Goal: Task Accomplishment & Management: Complete application form

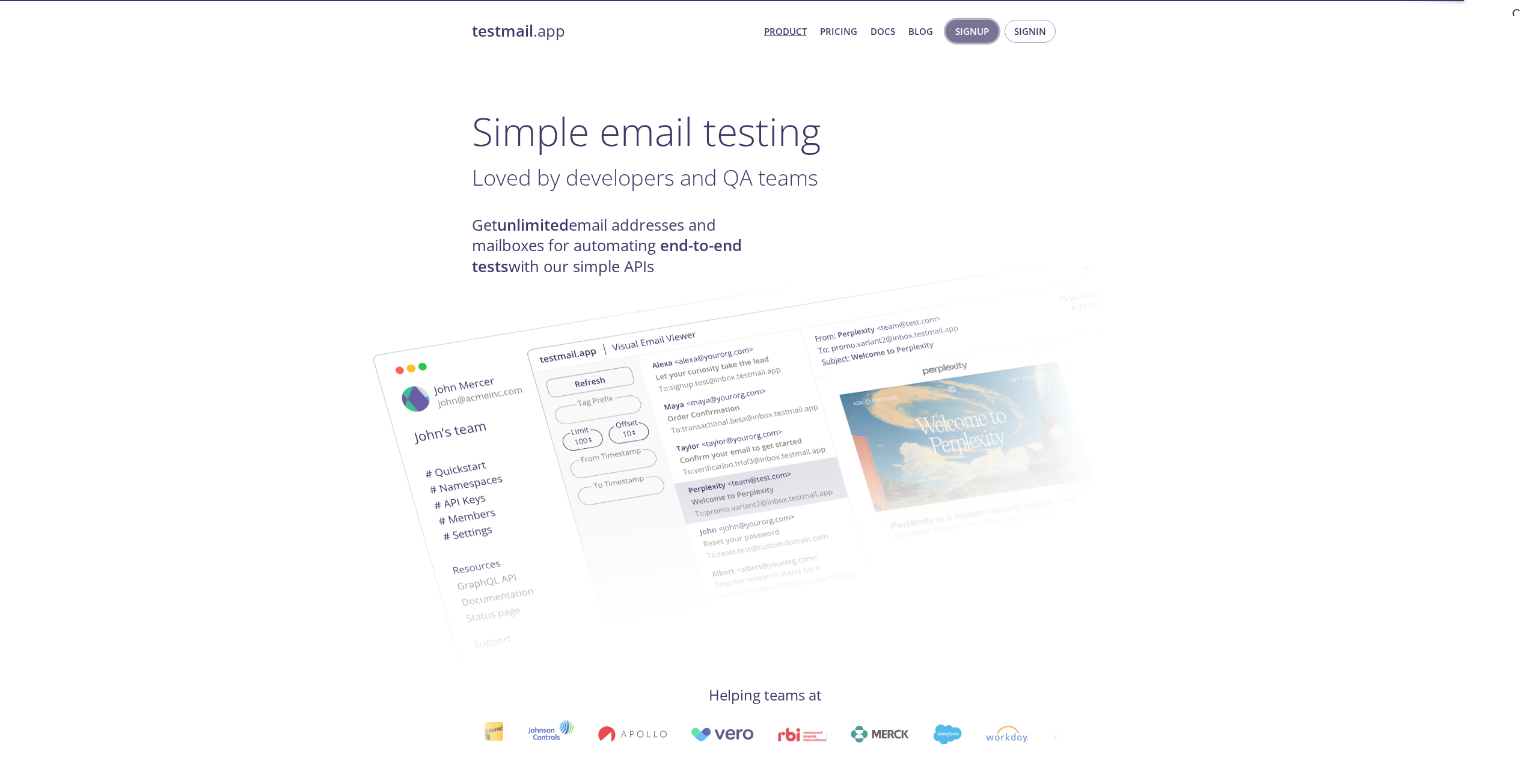
click at [979, 32] on span "Signup" at bounding box center [972, 31] width 34 height 15
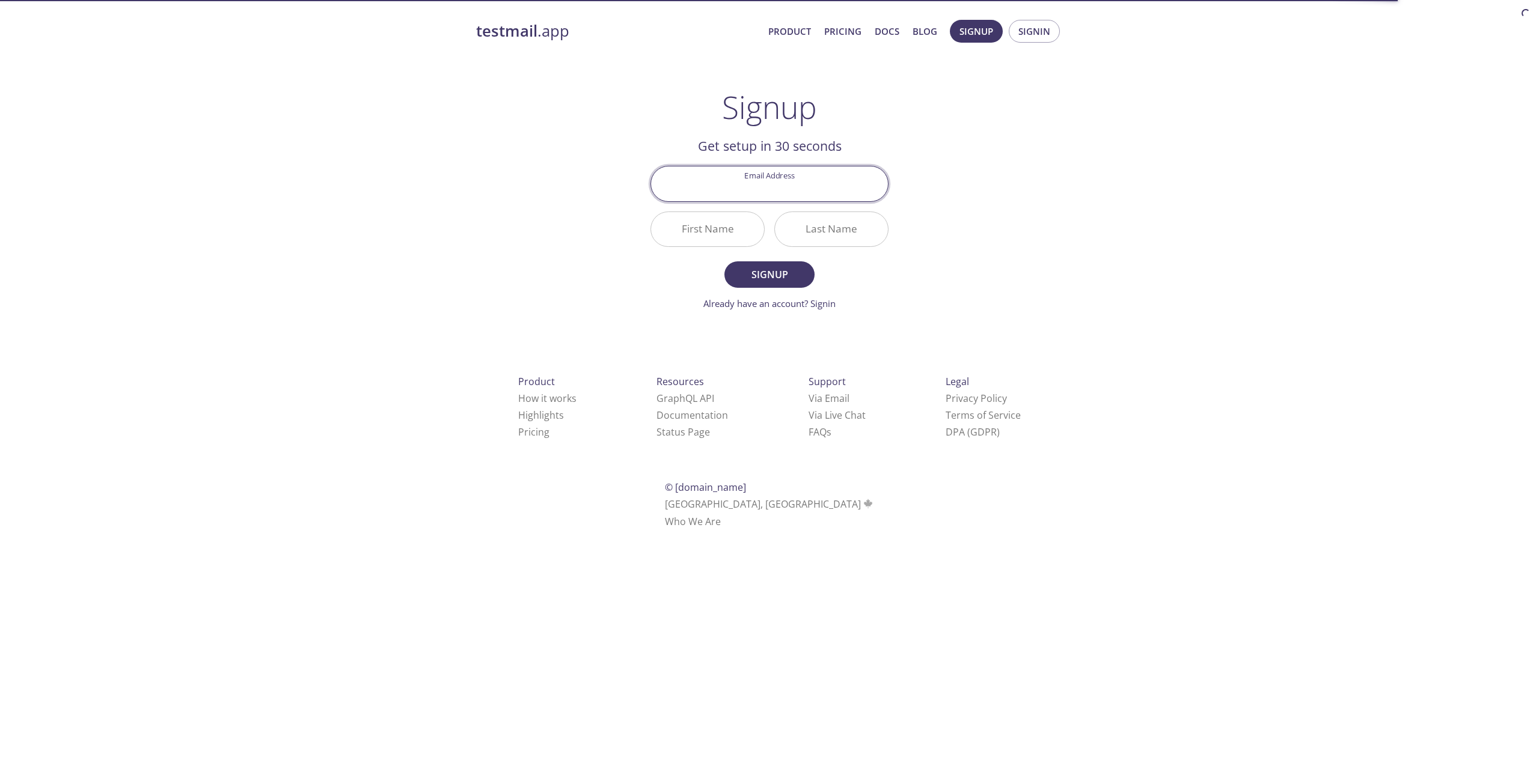
click at [813, 193] on input "Email Address" at bounding box center [770, 183] width 237 height 34
click at [1006, 246] on div "testmail .app Product Pricing Docs Blog Signup Signin Signup Get setup in 30 se…" at bounding box center [770, 288] width 616 height 552
click at [755, 176] on input "Email Address" at bounding box center [770, 183] width 237 height 34
paste input "[EMAIL_ADDRESS][DOMAIN_NAME]"
type input "[EMAIL_ADDRESS][DOMAIN_NAME]"
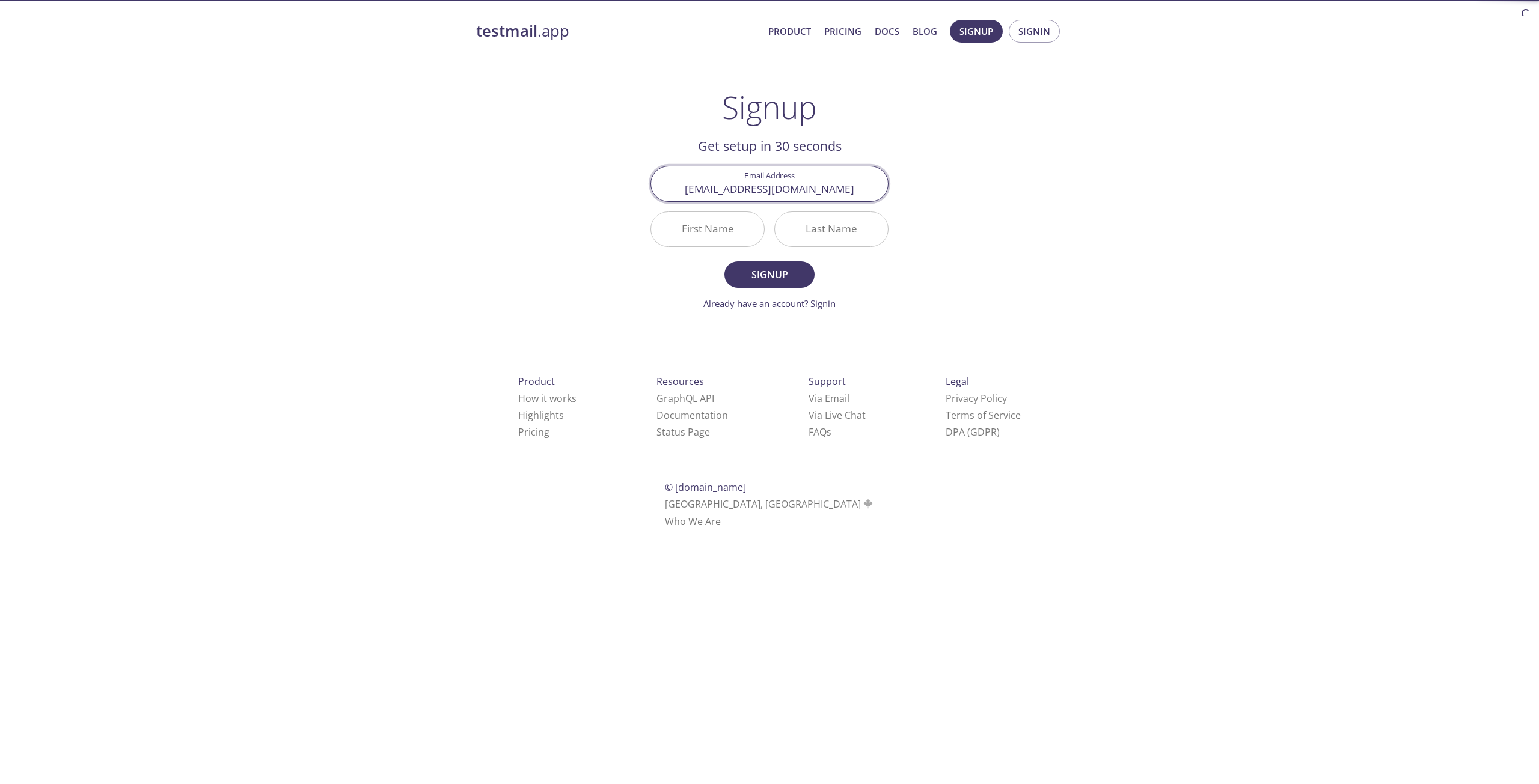
click at [1003, 186] on div "testmail .app Product Pricing Docs Blog Signup Signin Signup Get setup in 30 se…" at bounding box center [770, 288] width 616 height 552
click at [714, 226] on input "First Name" at bounding box center [708, 229] width 113 height 34
type input "V"
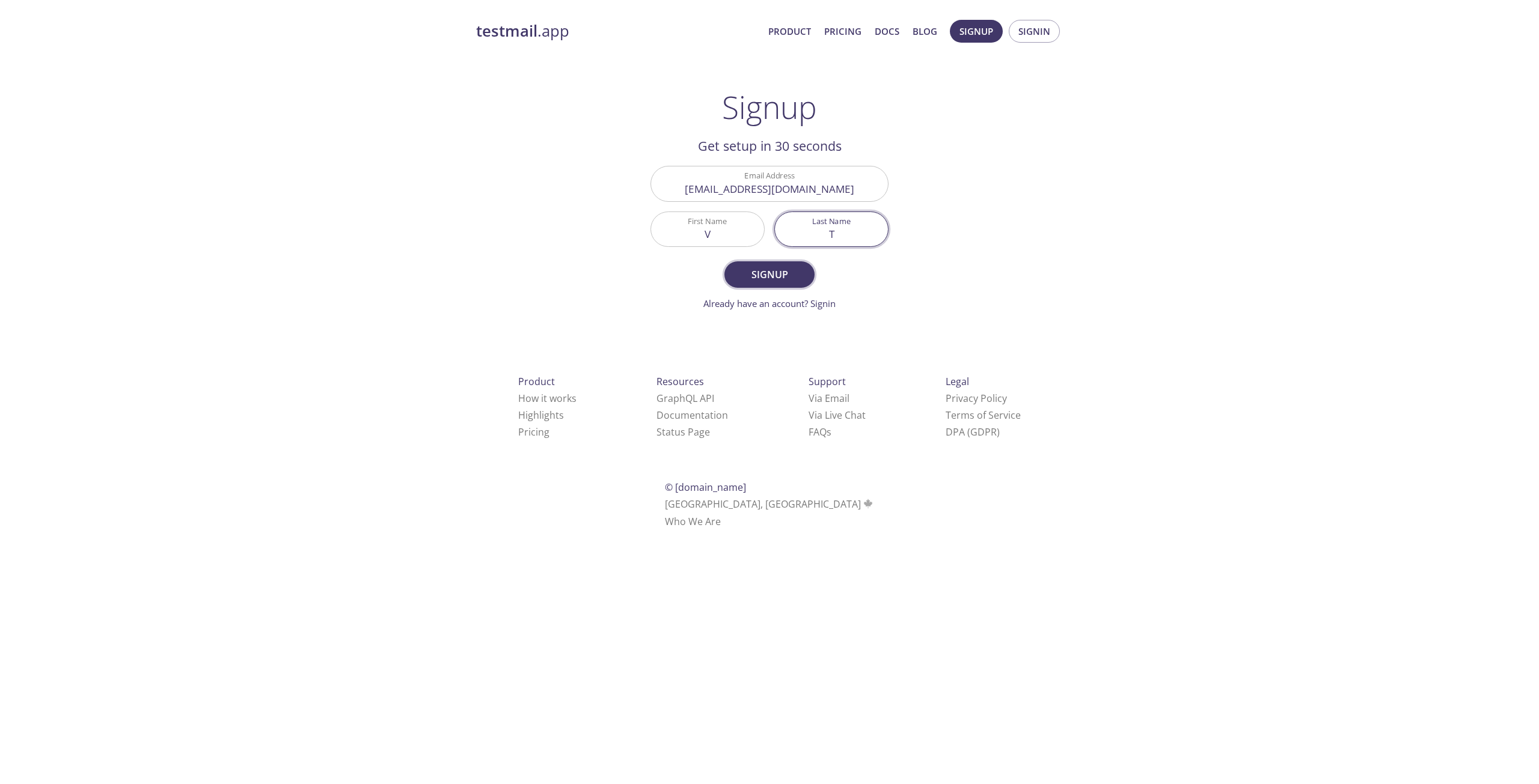
type input "T"
click at [762, 280] on span "Signup" at bounding box center [770, 274] width 64 height 17
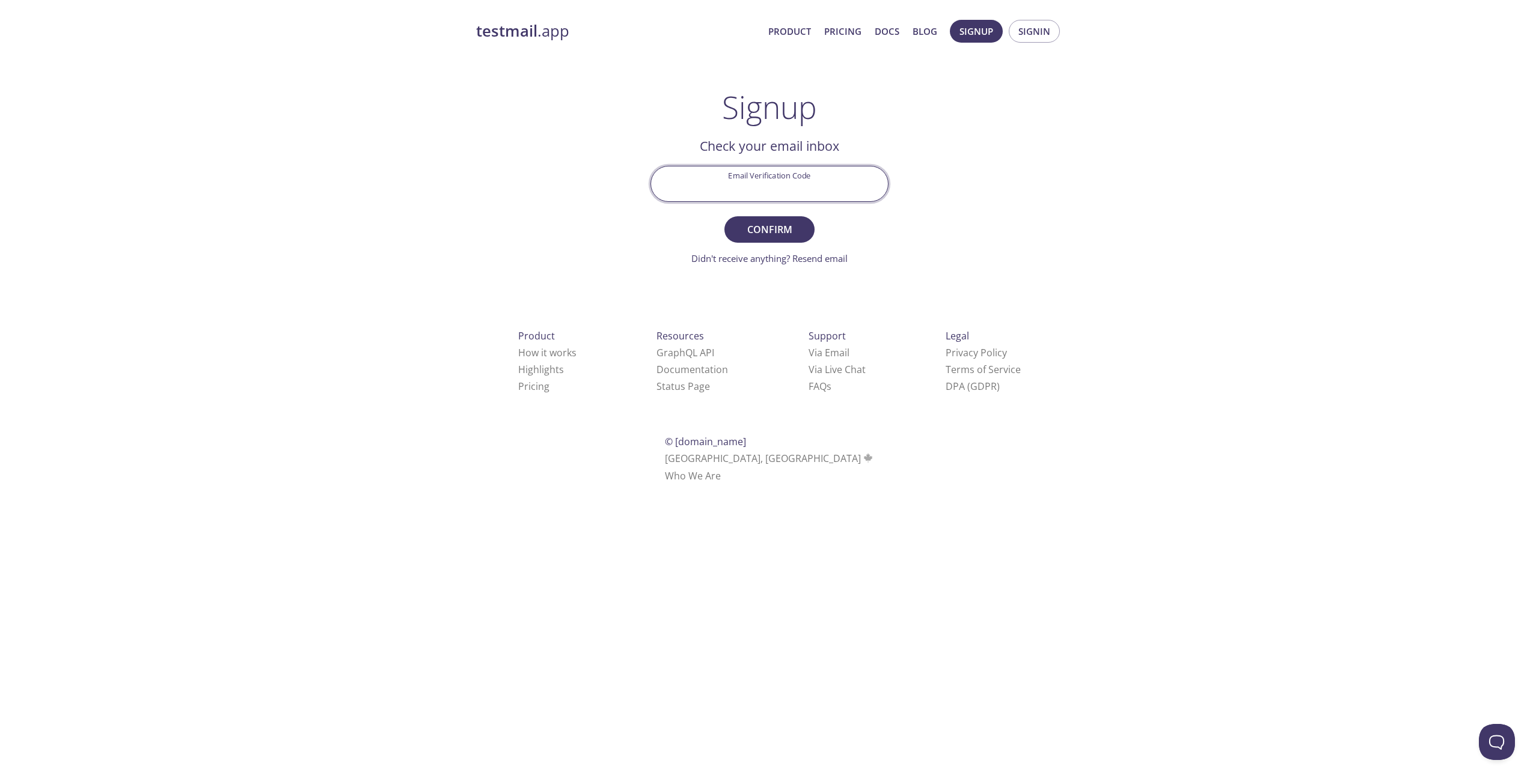
click at [743, 189] on input "Email Verification Code" at bounding box center [770, 183] width 237 height 34
paste input "N57T9B7"
type input "N57T9B7"
click at [783, 230] on span "Confirm" at bounding box center [770, 229] width 64 height 17
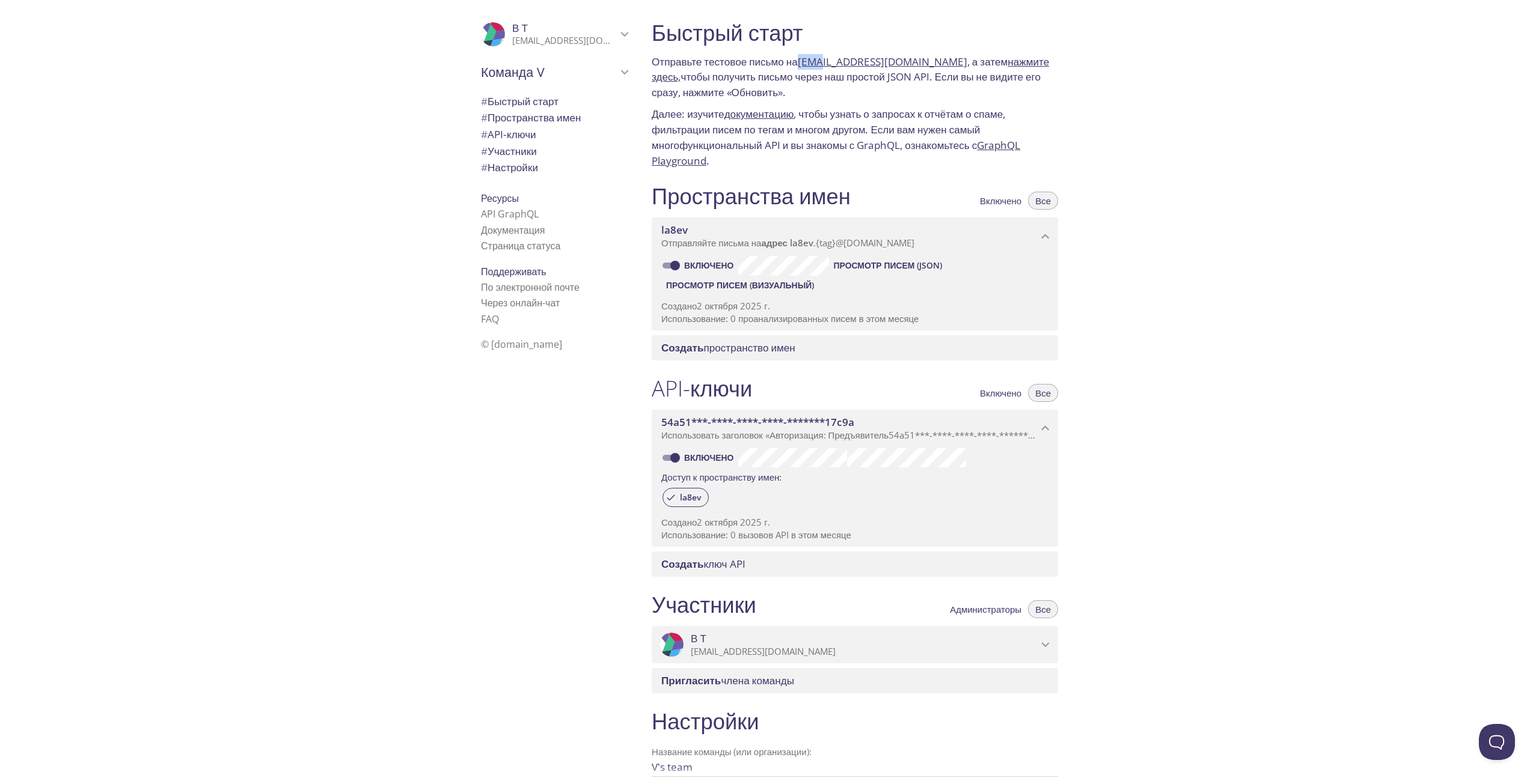
drag, startPoint x: 807, startPoint y: 62, endPoint x: 829, endPoint y: 62, distance: 22.0
click at [829, 62] on font "Отправьте тестовое письмо на [EMAIL_ADDRESS][DOMAIN_NAME] , а затем нажмите зде…" at bounding box center [850, 77] width 397 height 44
click at [1151, 85] on div "Быстрый старт Отправьте тестовое письмо на [EMAIL_ADDRESS][DOMAIN_NAME] , а зат…" at bounding box center [1090, 392] width 897 height 784
drag, startPoint x: 955, startPoint y: 62, endPoint x: 808, endPoint y: 54, distance: 147.2
click at [808, 54] on font "Отправьте тестовое письмо на [EMAIL_ADDRESS][DOMAIN_NAME] , а затем нажмите зде…" at bounding box center [850, 77] width 397 height 44
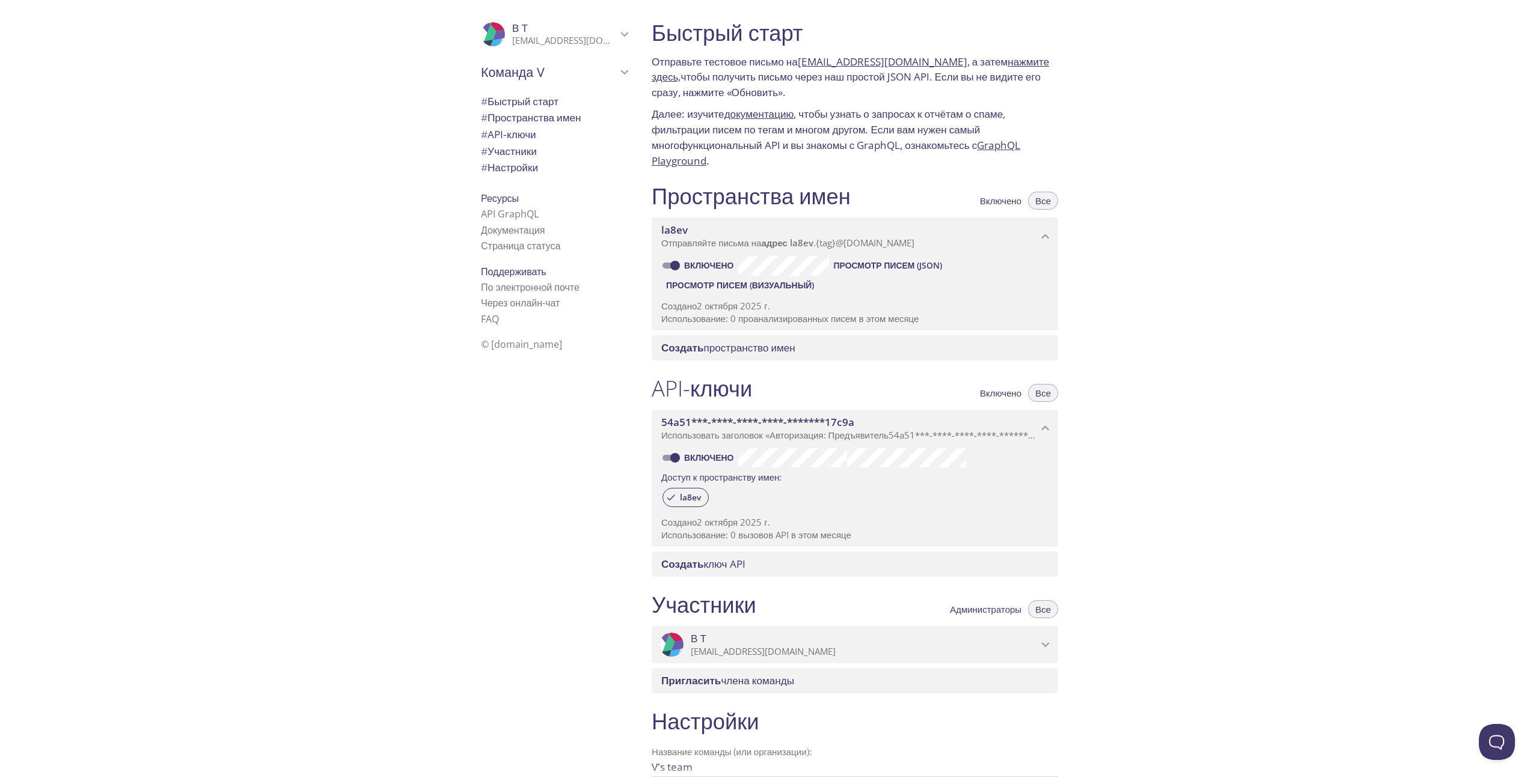
copy font "[EMAIL_ADDRESS][DOMAIN_NAME]"
